Goal: Find specific page/section: Find specific page/section

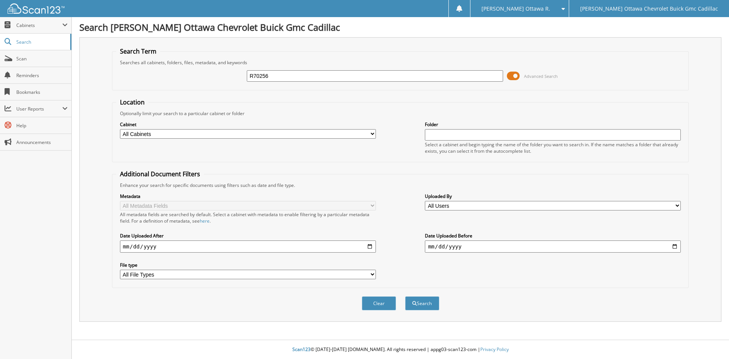
type input "R70256"
click at [405, 296] on button "Search" at bounding box center [422, 303] width 34 height 14
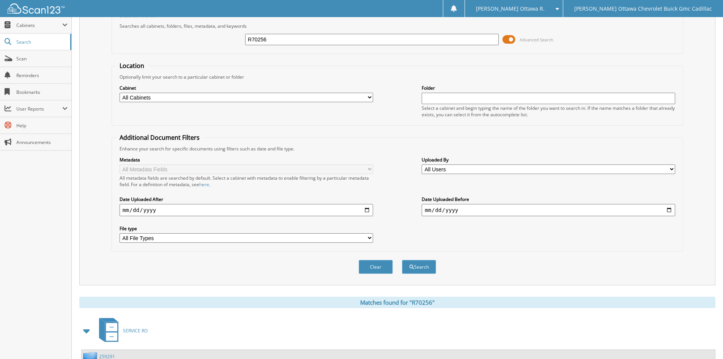
scroll to position [253, 0]
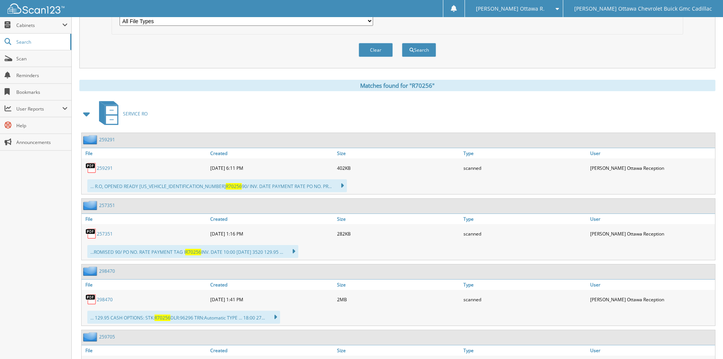
click at [103, 166] on link "259291" at bounding box center [105, 168] width 16 height 6
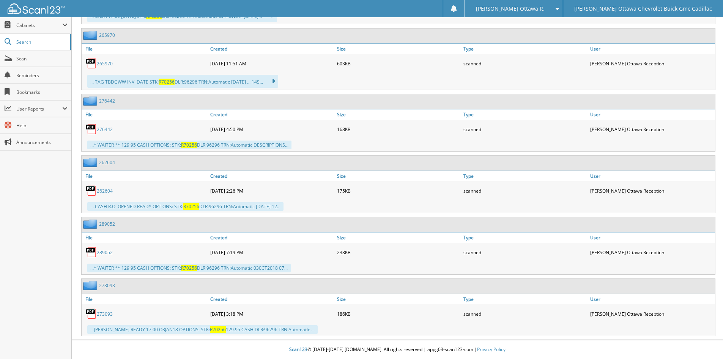
scroll to position [621, 0]
click at [104, 313] on link "273093" at bounding box center [105, 314] width 16 height 6
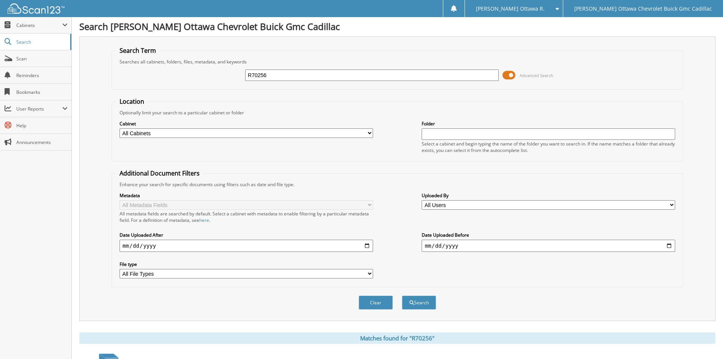
scroll to position [0, 0]
